Goal: Task Accomplishment & Management: Use online tool/utility

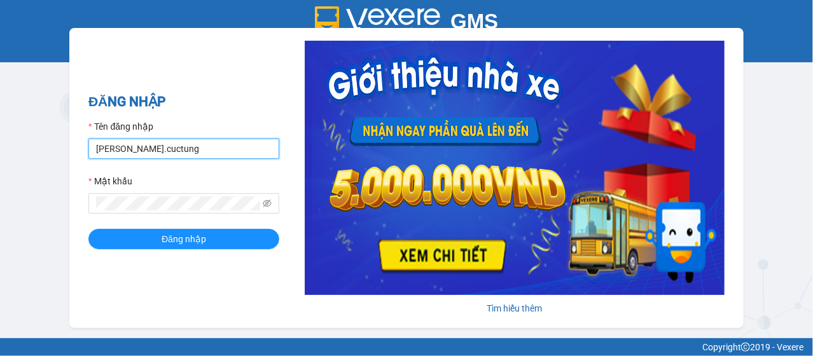
click at [119, 148] on input "[PERSON_NAME].cuctung" at bounding box center [183, 149] width 191 height 20
click at [127, 142] on input "[PERSON_NAME].cuctung" at bounding box center [183, 149] width 191 height 20
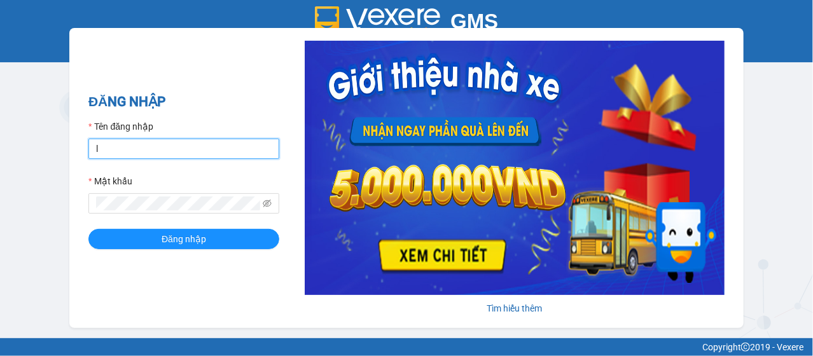
type input "lua.cuctunglimo"
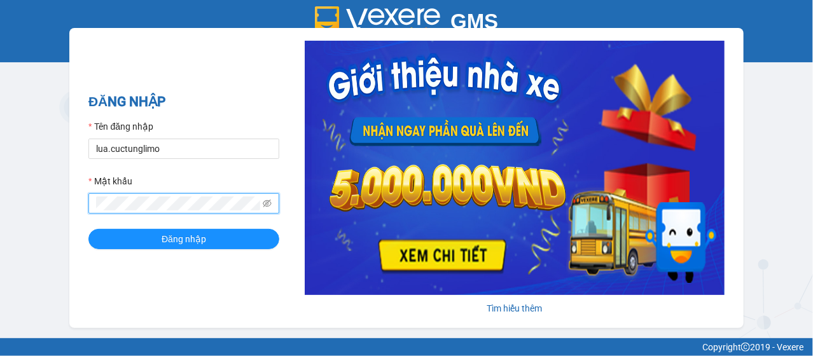
click at [88, 229] on button "Đăng nhập" at bounding box center [183, 239] width 191 height 20
